Goal: Navigation & Orientation: Find specific page/section

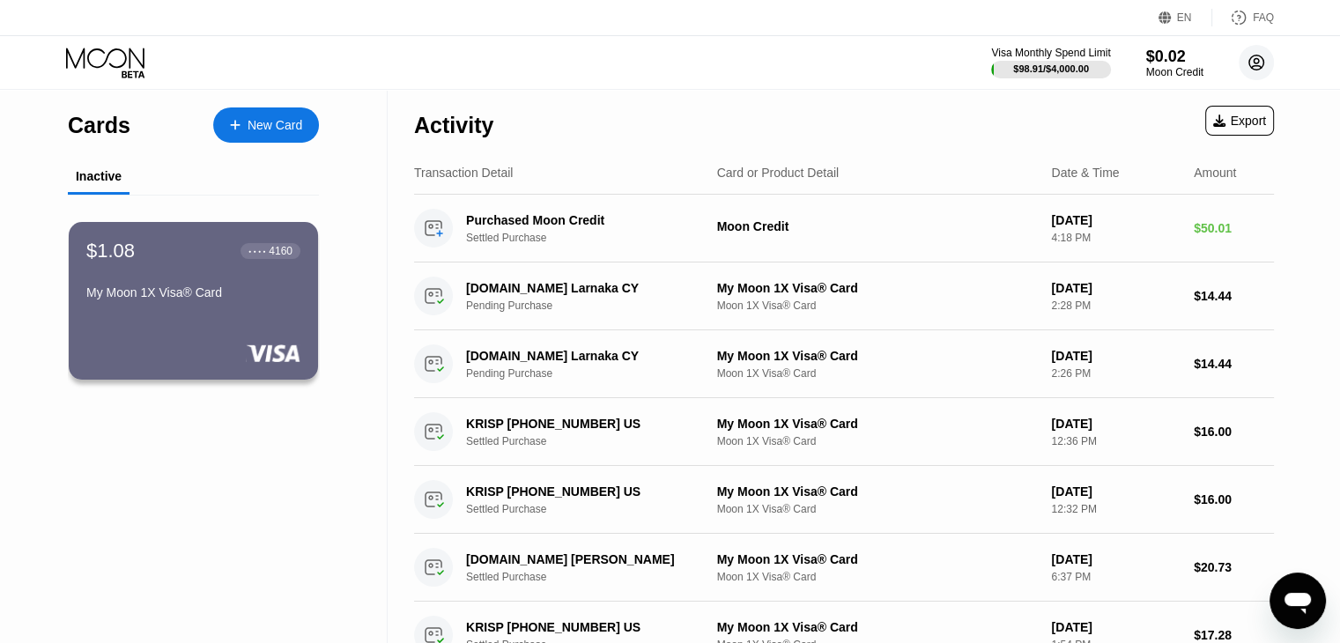
click at [1272, 61] on circle at bounding box center [1255, 62] width 35 height 35
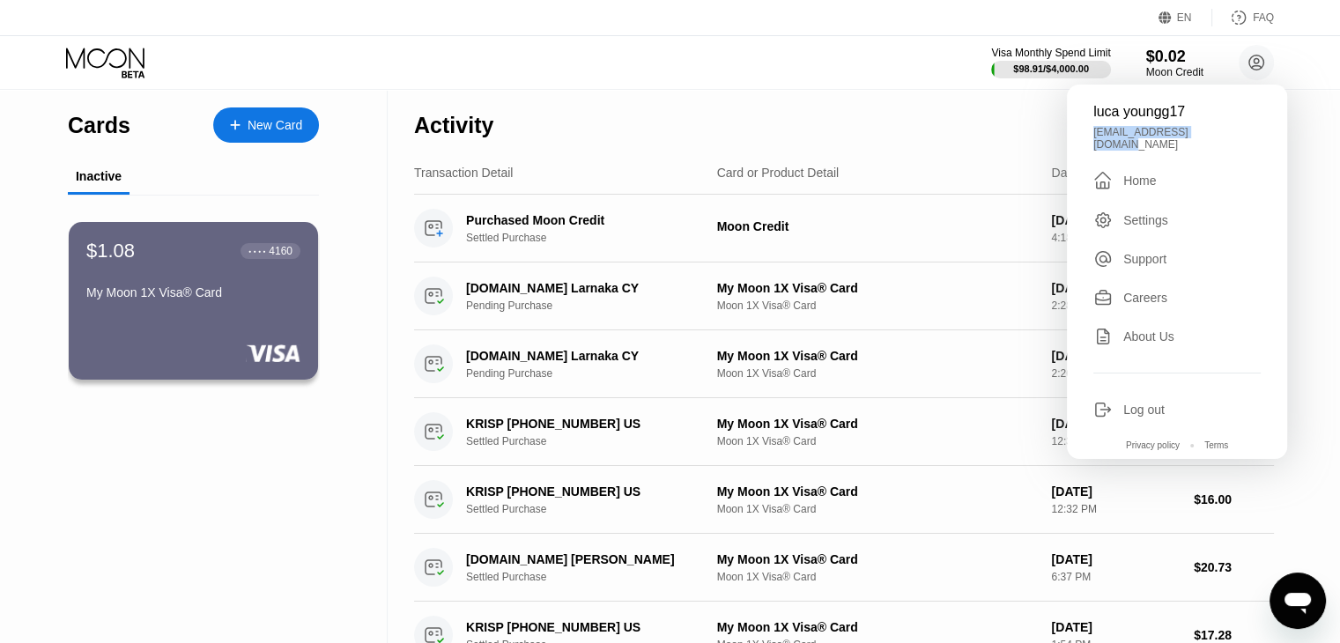
drag, startPoint x: 1188, startPoint y: 128, endPoint x: 1219, endPoint y: 141, distance: 33.5
click at [1219, 141] on div "luca youngg17 [EMAIL_ADDRESS][DOMAIN_NAME]  Home Settings Support Careers Abou…" at bounding box center [1176, 272] width 220 height 374
click at [1219, 141] on div "[EMAIL_ADDRESS][DOMAIN_NAME]" at bounding box center [1176, 138] width 167 height 25
drag, startPoint x: 1215, startPoint y: 141, endPoint x: 1090, endPoint y: 131, distance: 125.4
click at [1090, 131] on div "luca youngg17 [EMAIL_ADDRESS][DOMAIN_NAME]  Home Settings Support Careers Abou…" at bounding box center [1176, 272] width 220 height 374
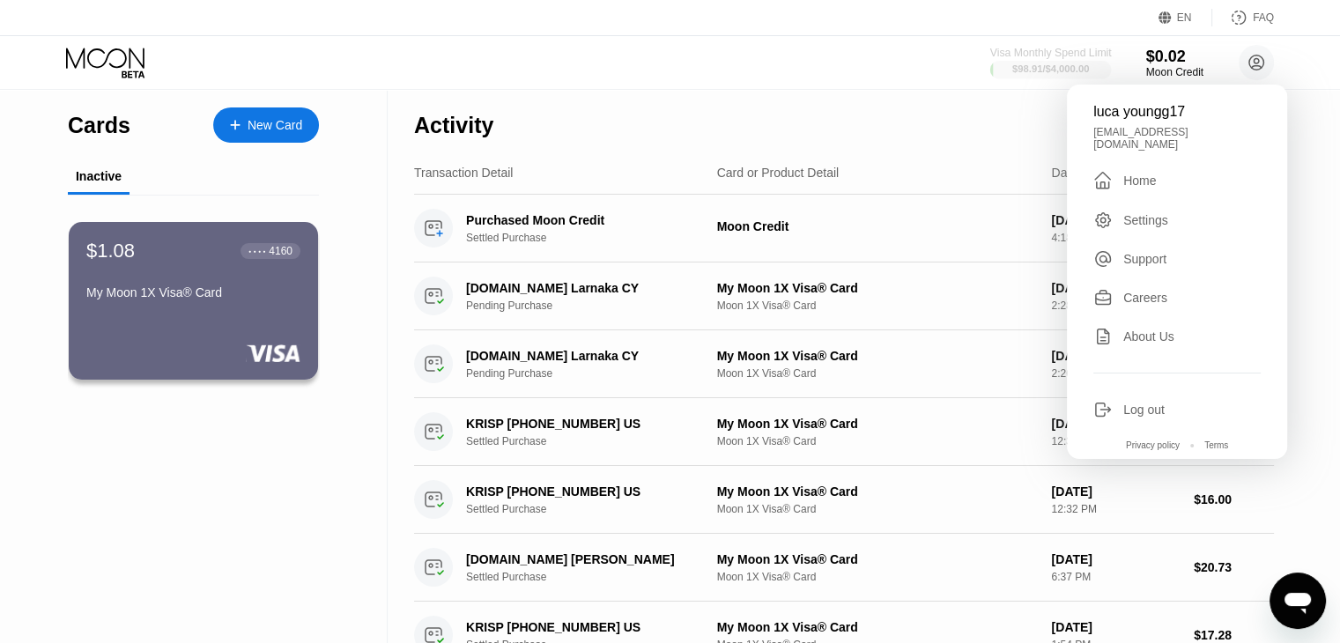
click at [1056, 64] on div "$98.91 / $4,000.00" at bounding box center [1050, 68] width 77 height 11
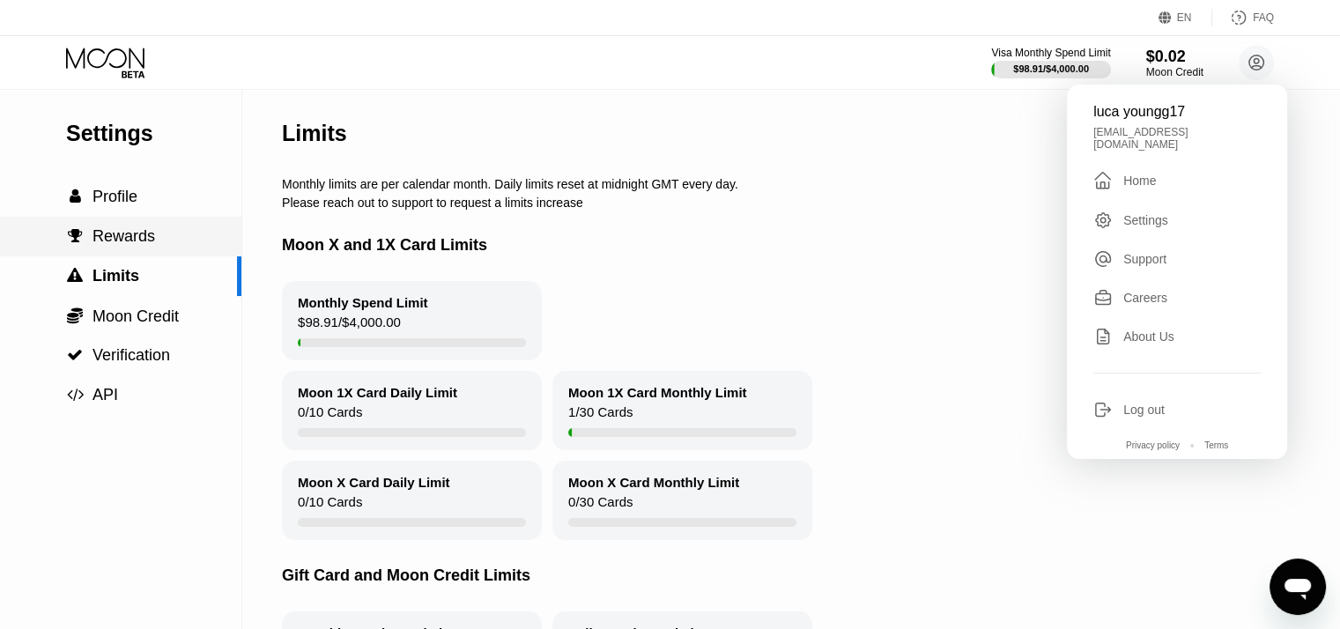
click at [188, 254] on div " Rewards" at bounding box center [120, 237] width 241 height 40
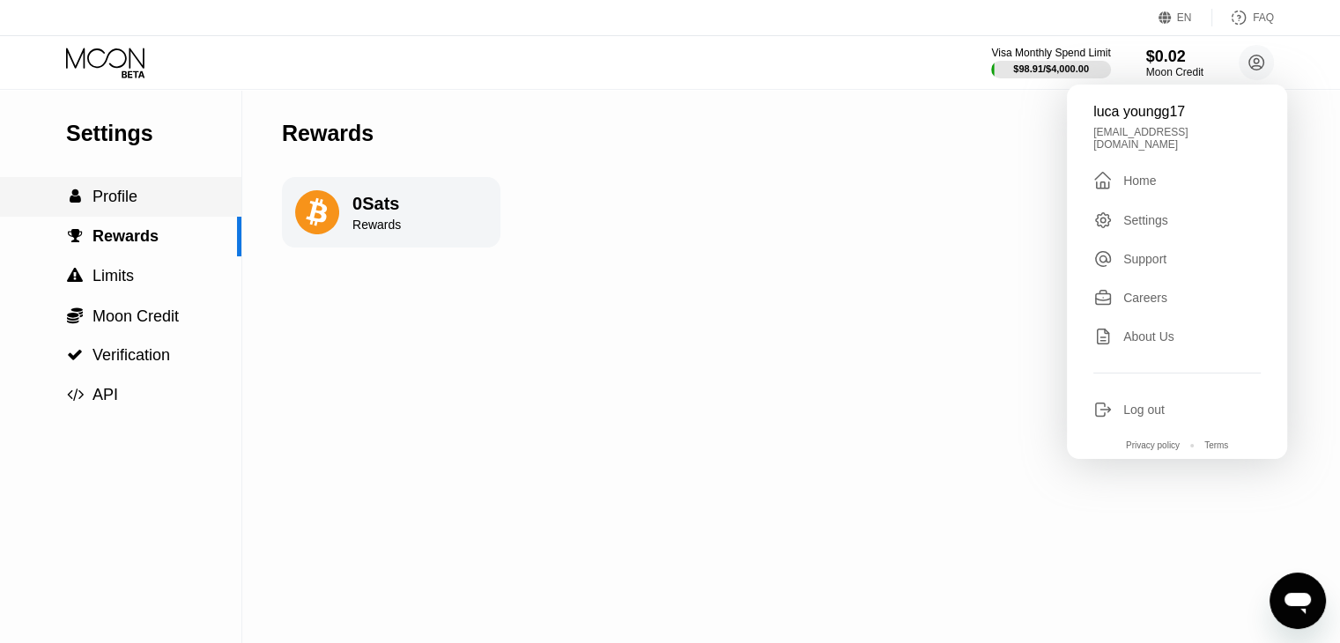
click at [156, 180] on div "Settings  Profile  Rewards  Limits  Moon Credit  Verification  API" at bounding box center [120, 252] width 241 height 325
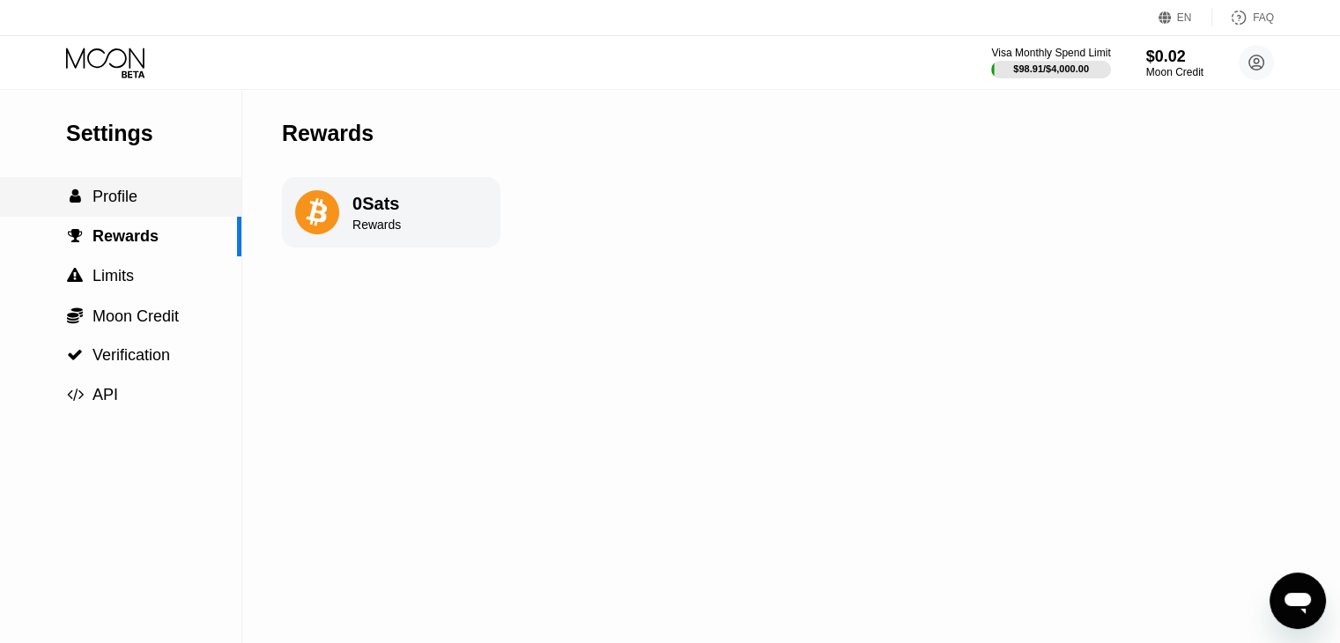
click at [164, 184] on div " Profile" at bounding box center [120, 197] width 241 height 40
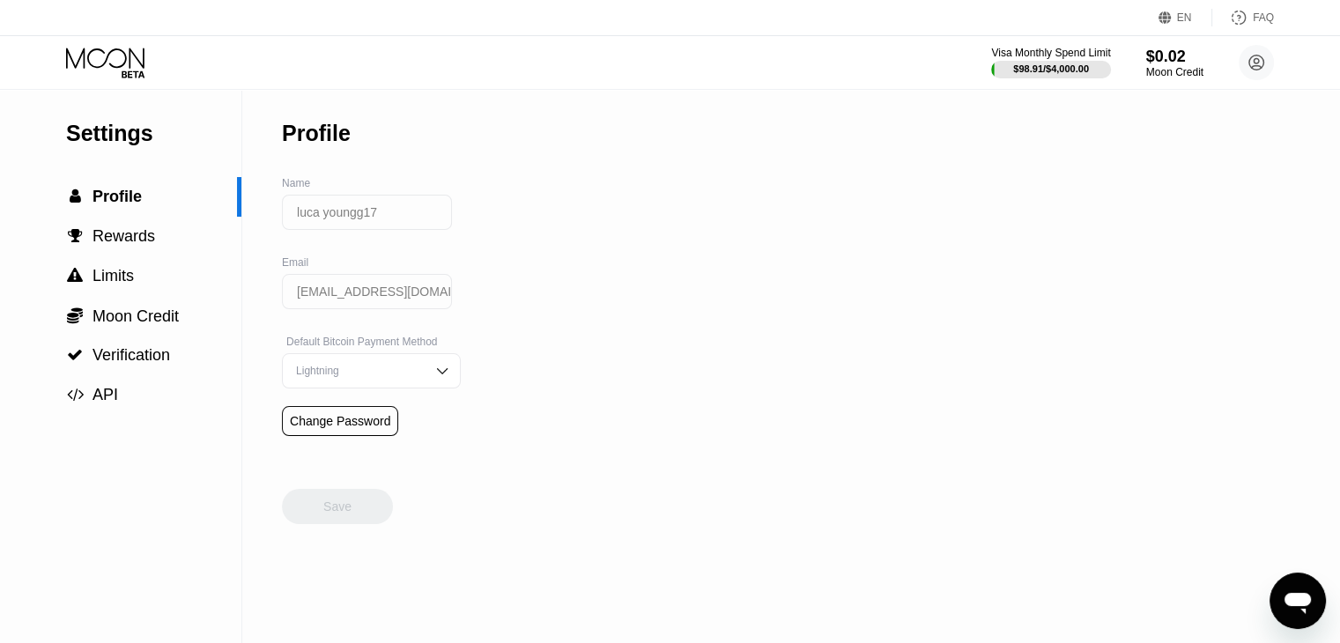
click at [121, 60] on icon at bounding box center [107, 63] width 82 height 31
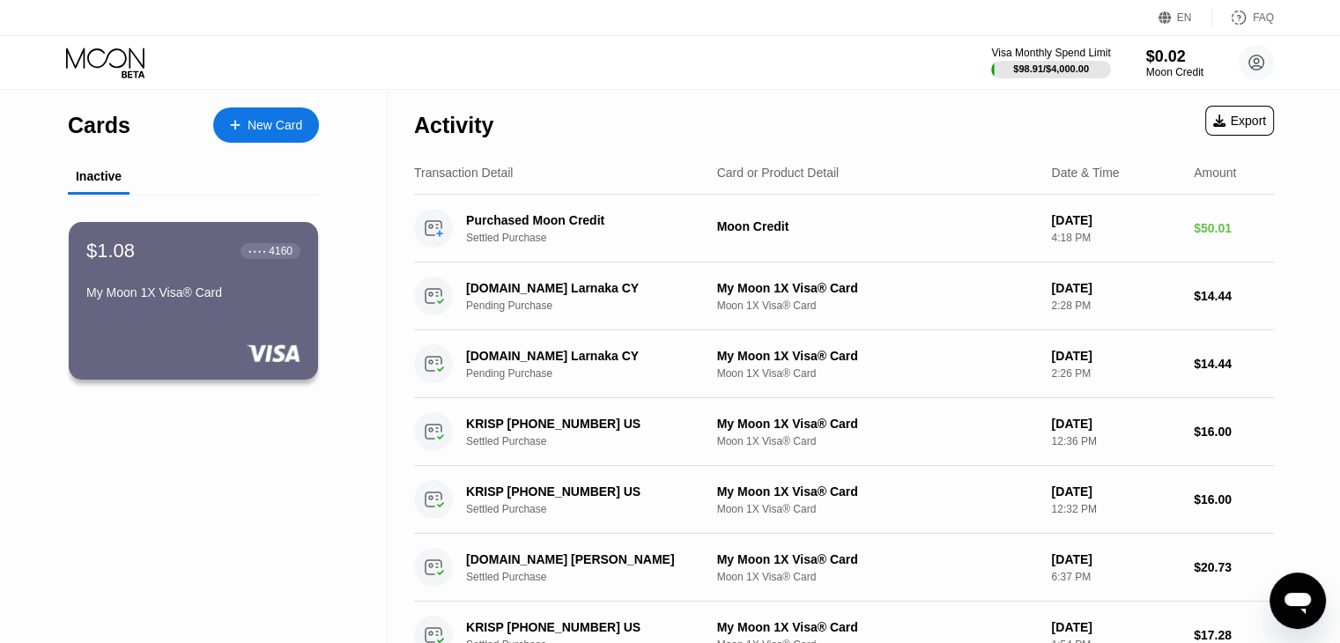
click at [35, 208] on div "Cards New Card Inactive $1.08 ● ● ● ● 4160 My Moon 1X Visa® Card" at bounding box center [193, 413] width 387 height 647
